Goal: Information Seeking & Learning: Check status

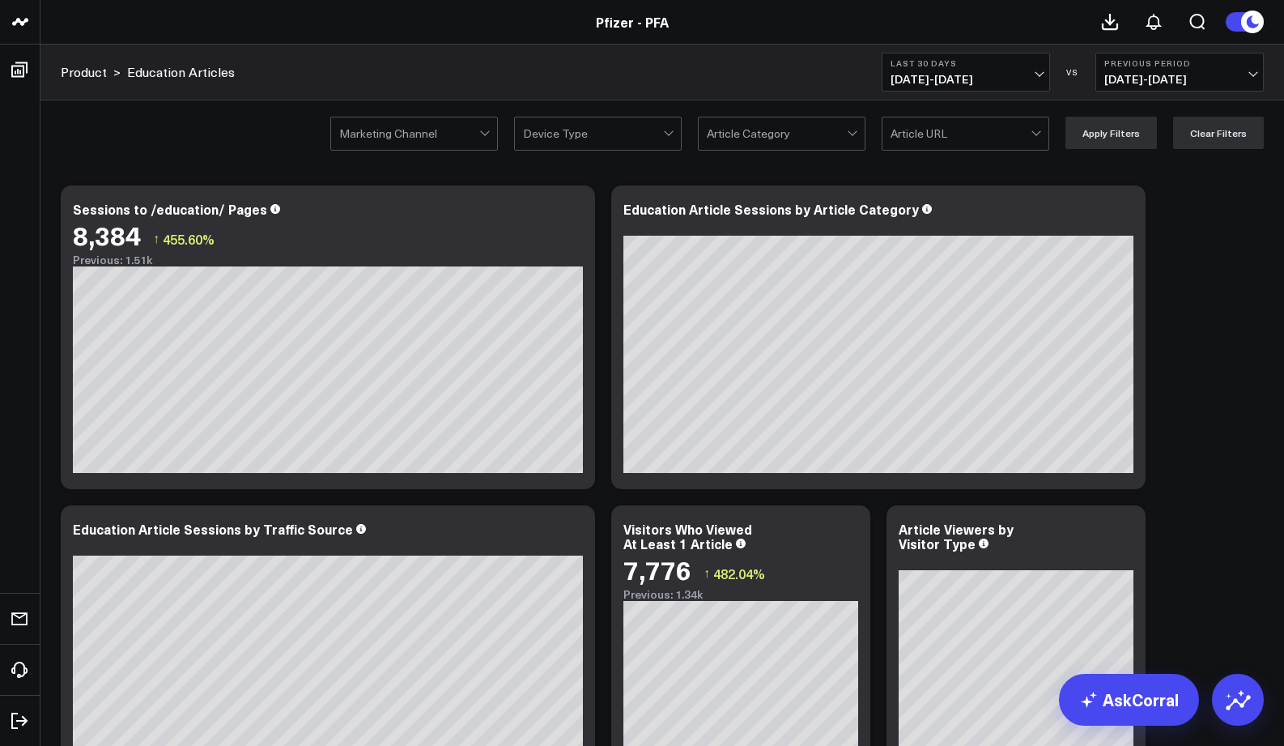
click at [1000, 80] on span "[DATE] - [DATE]" at bounding box center [966, 79] width 151 height 13
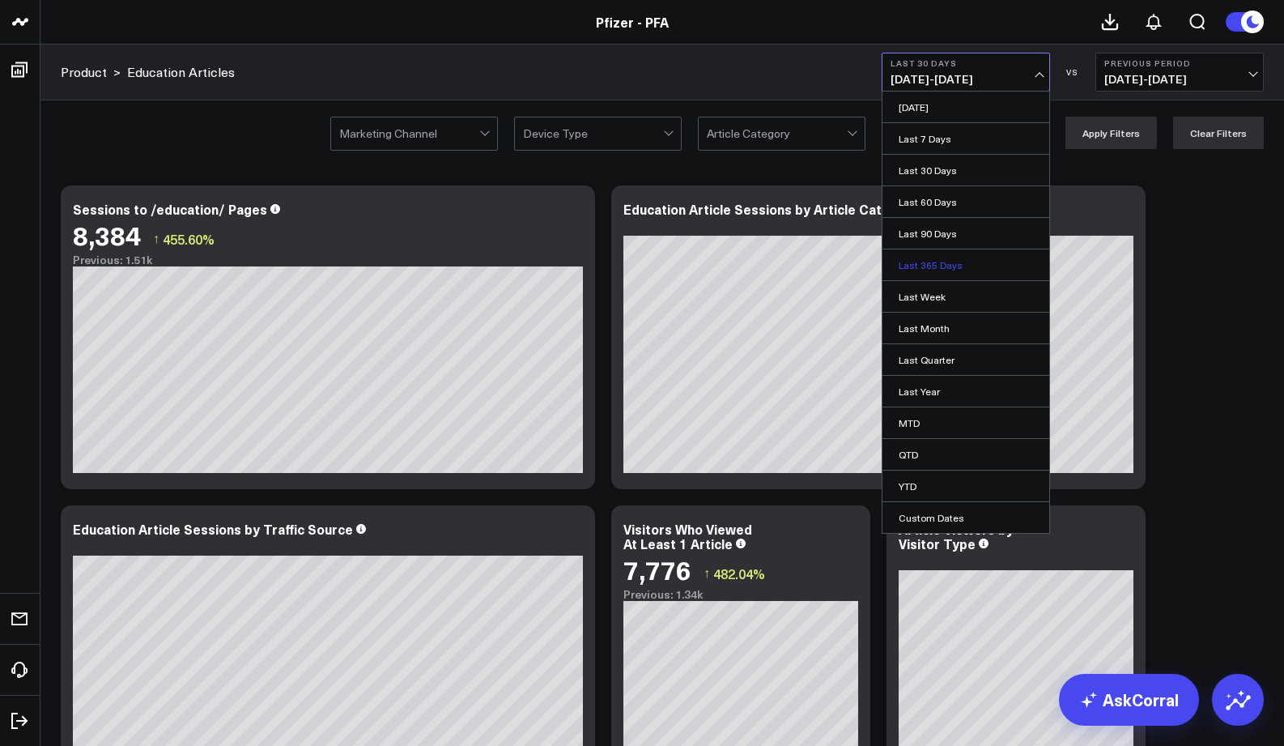
click at [927, 268] on link "Last 365 Days" at bounding box center [966, 264] width 167 height 31
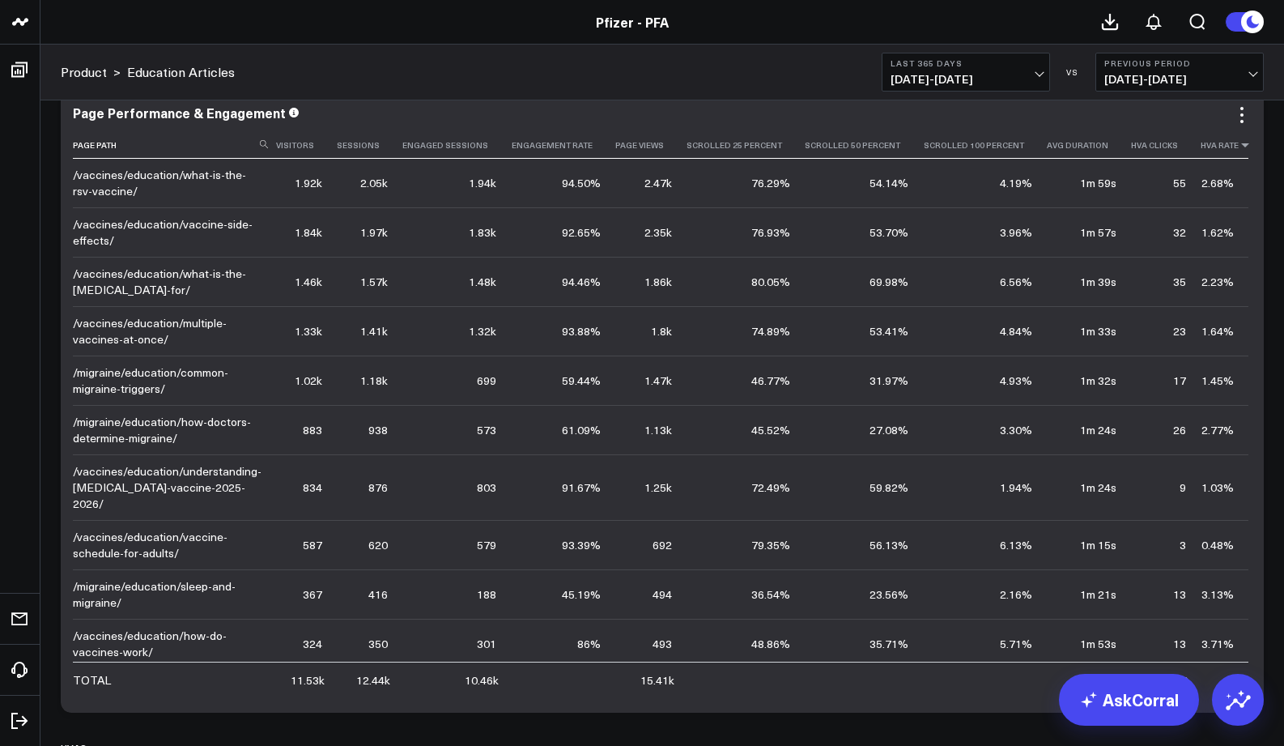
click at [1239, 147] on icon at bounding box center [1245, 145] width 13 height 10
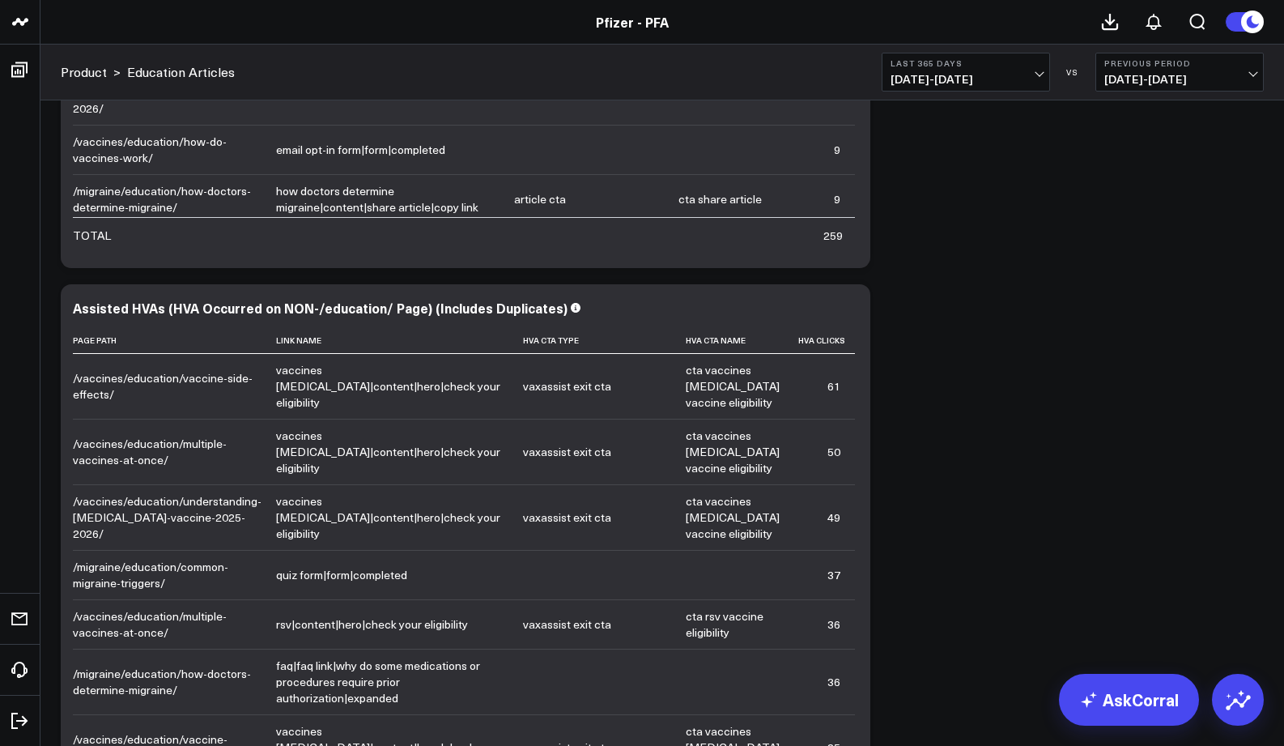
scroll to position [2942, 0]
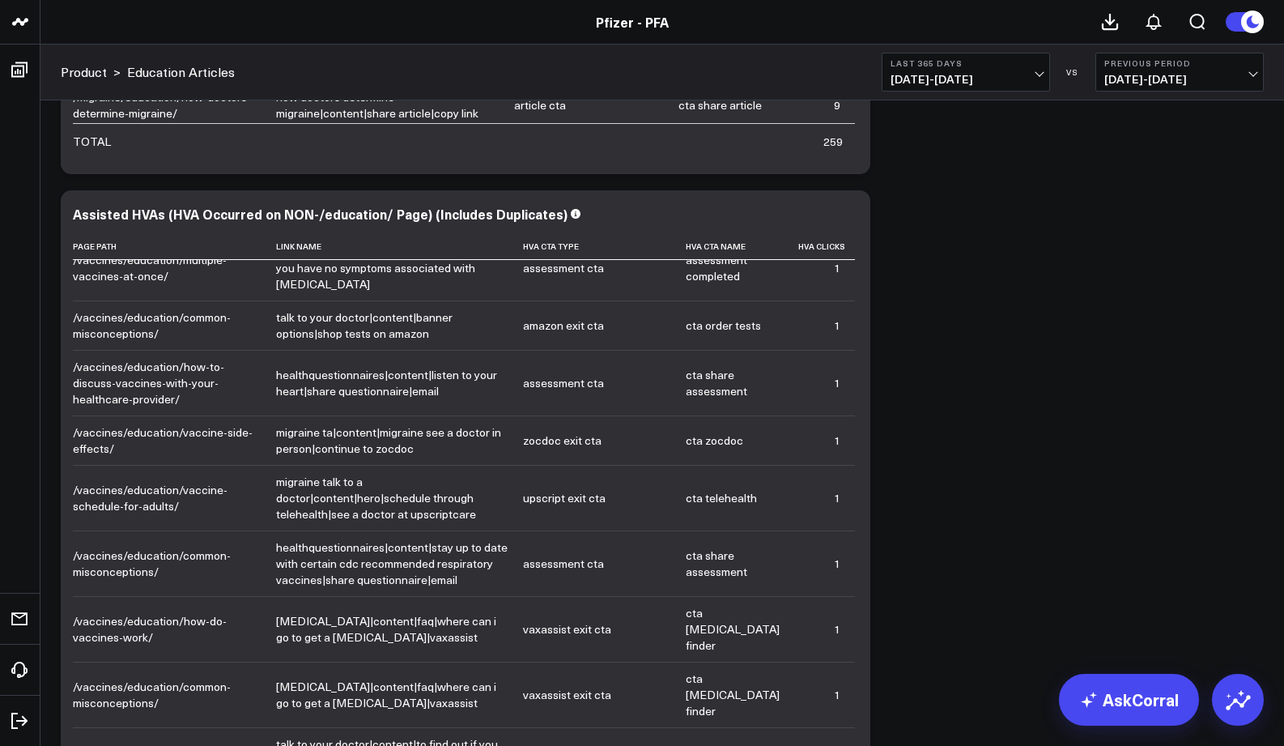
scroll to position [3350, 0]
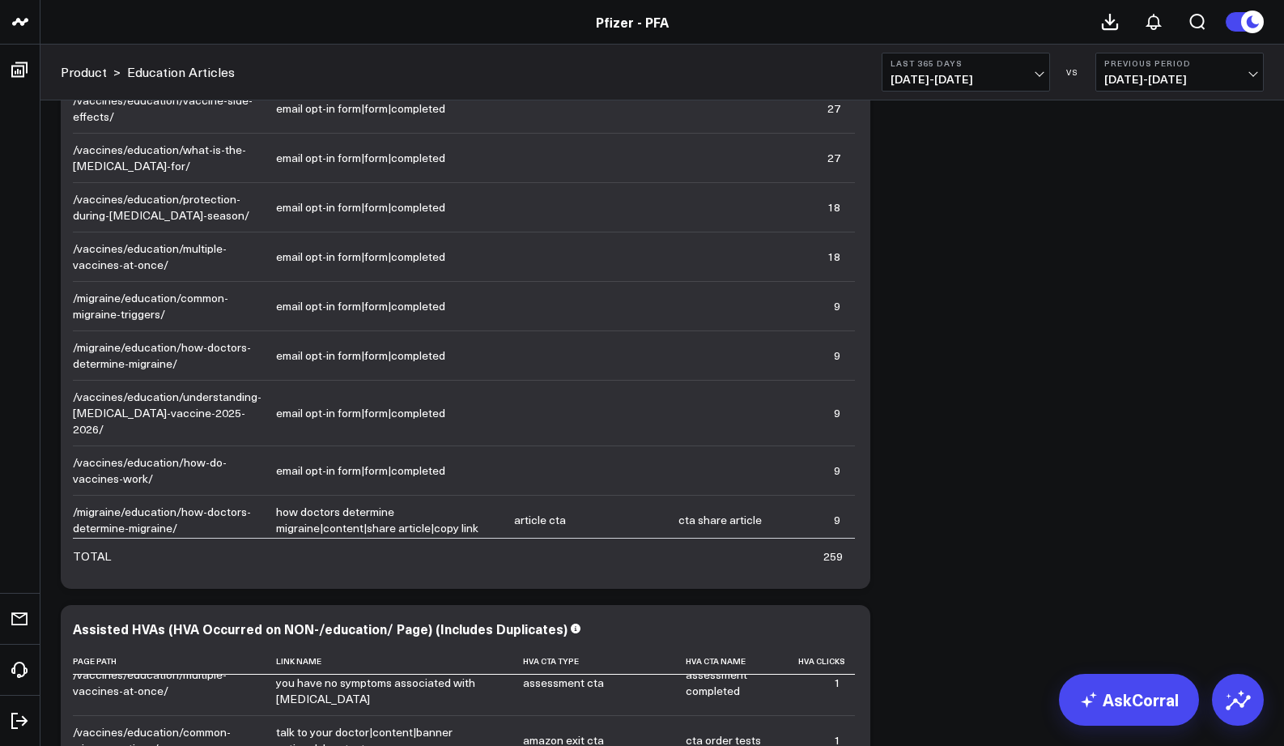
click at [53, 494] on div "Copy link to widget Ask support Comment Export PNG Sessions to /education/ Page…" at bounding box center [663, 276] width 1220 height 5209
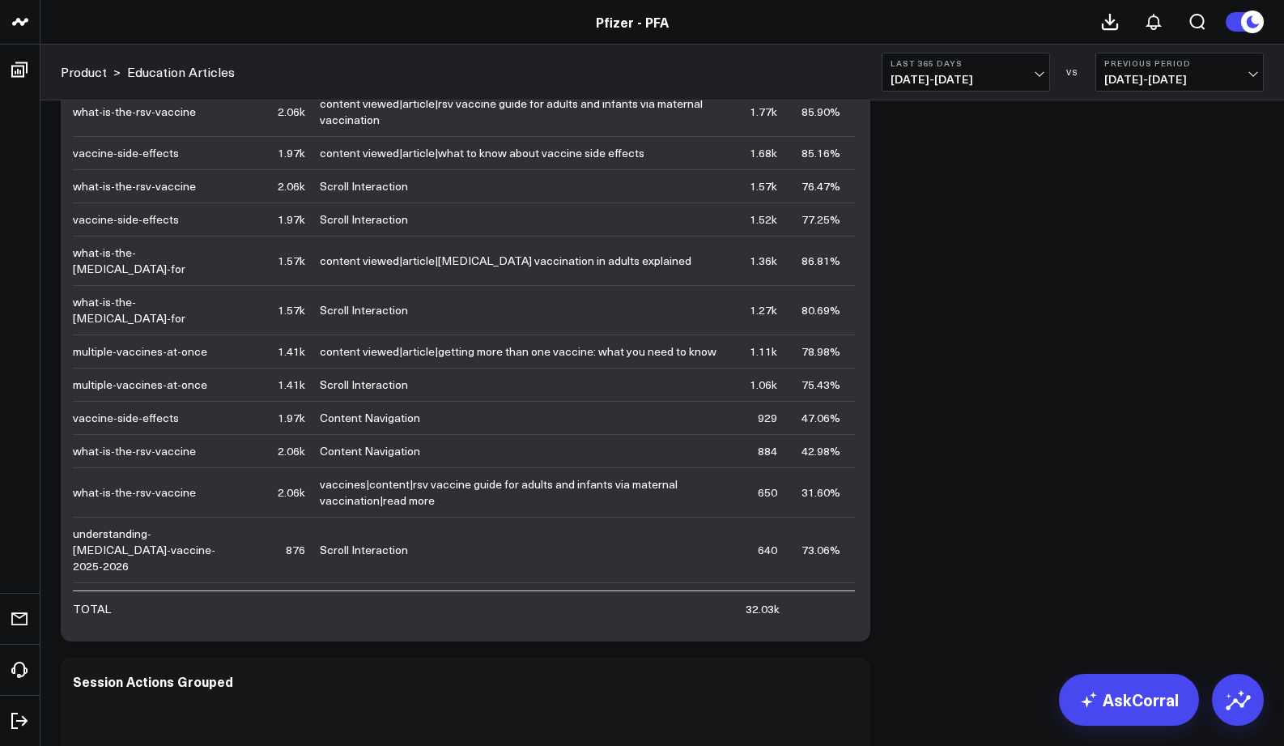
scroll to position [4258, 0]
